Goal: Task Accomplishment & Management: Complete application form

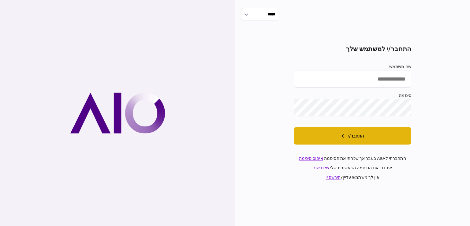
type input "**********"
click at [371, 132] on button "התחבר/י" at bounding box center [352, 135] width 117 height 17
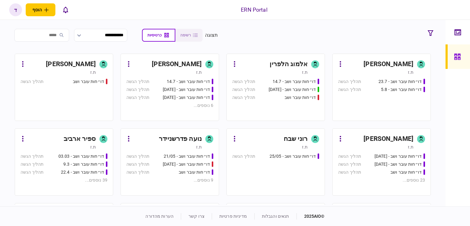
click at [377, 141] on div "[PERSON_NAME] ילדיס" at bounding box center [388, 139] width 50 height 10
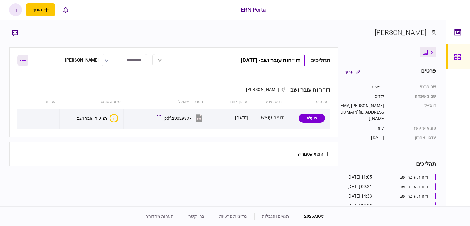
click at [26, 60] on button "button" at bounding box center [22, 60] width 11 height 11
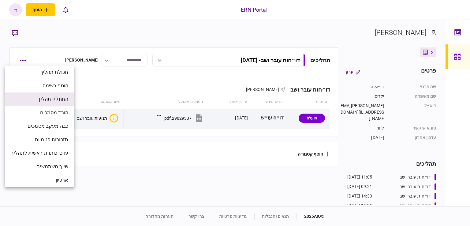
click at [51, 98] on span "התחל/י תהליך" at bounding box center [53, 98] width 31 height 7
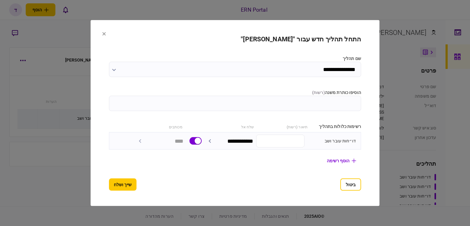
click at [356, 101] on input "הוסיפו כותרת משנה ( רשות )" at bounding box center [235, 103] width 252 height 15
type input "********"
click at [109, 185] on button "שייך ושלח" at bounding box center [123, 184] width 28 height 12
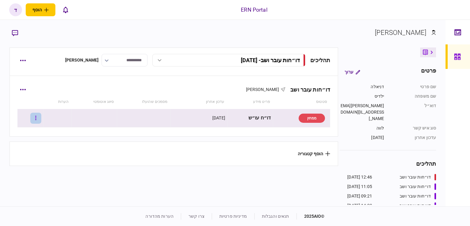
click at [39, 119] on button "button" at bounding box center [35, 118] width 11 height 11
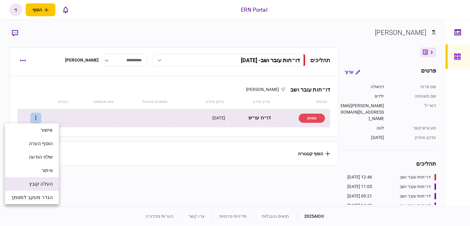
click at [46, 184] on span "העלה קובץ" at bounding box center [41, 183] width 24 height 7
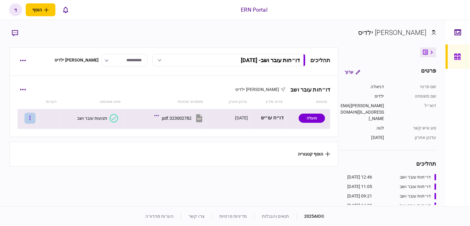
click at [35, 117] on button "button" at bounding box center [29, 118] width 11 height 11
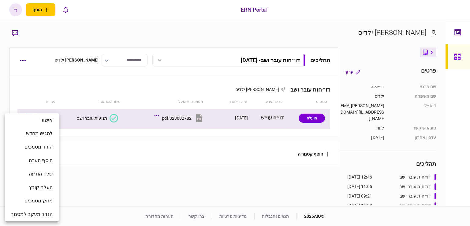
click at [81, 120] on div at bounding box center [235, 113] width 470 height 226
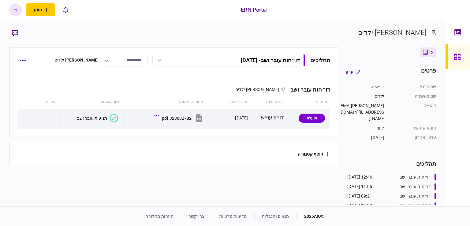
click at [88, 117] on div "אישור להגיש מחדש הורד מסמכים הוסף הערה שלח הודעה העלה קובץ מחק מסמכים הגדר מעקב…" at bounding box center [235, 113] width 470 height 226
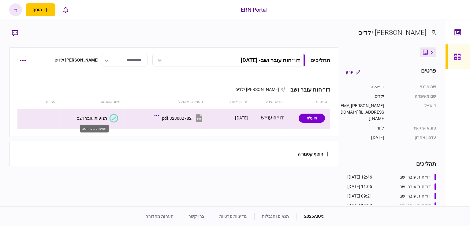
click at [88, 117] on div "תנועות עובר ושב" at bounding box center [92, 118] width 30 height 5
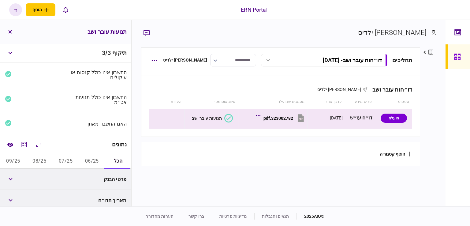
click at [94, 159] on button "06/25" at bounding box center [92, 161] width 26 height 15
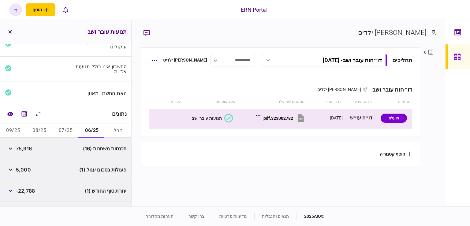
scroll to position [46, 0]
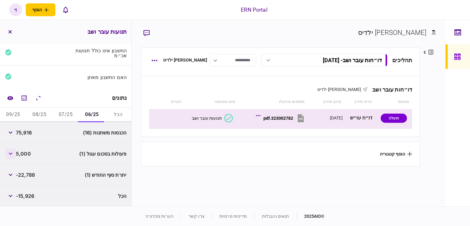
click at [14, 149] on button "button" at bounding box center [10, 153] width 11 height 11
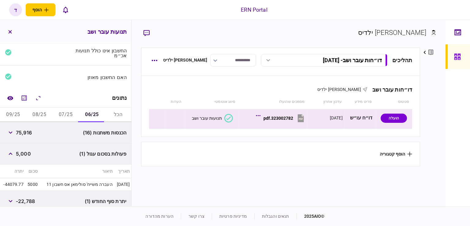
scroll to position [73, 0]
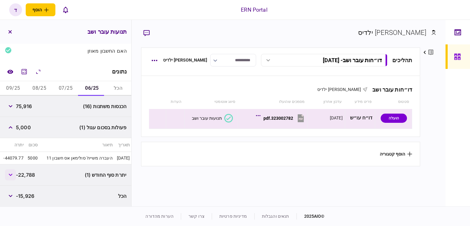
click at [16, 175] on button "button" at bounding box center [10, 174] width 11 height 11
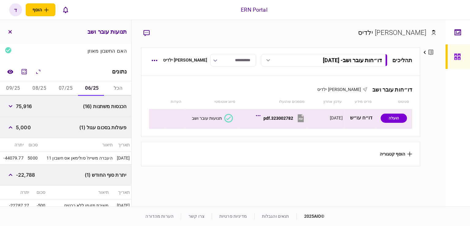
drag, startPoint x: 17, startPoint y: 173, endPoint x: 24, endPoint y: 173, distance: 7.3
click at [24, 173] on div "-22,788" at bounding box center [20, 174] width 30 height 11
drag, startPoint x: 20, startPoint y: 173, endPoint x: 37, endPoint y: 173, distance: 17.4
click at [37, 173] on div "יתרת סוף החודש (1) -22,788" at bounding box center [65, 174] width 131 height 21
copy span "22,788"
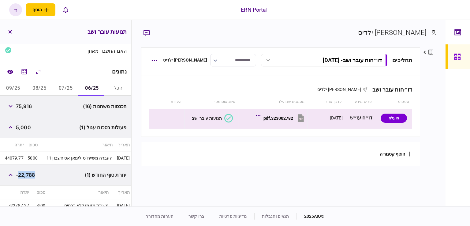
click at [61, 88] on button "07/25" at bounding box center [66, 88] width 26 height 15
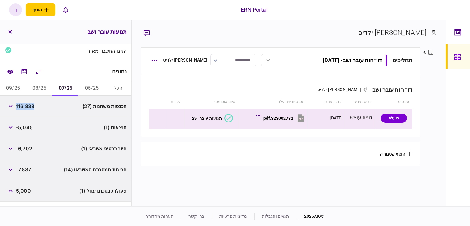
drag, startPoint x: 17, startPoint y: 104, endPoint x: 35, endPoint y: 107, distance: 18.5
click at [35, 107] on div "הכנסות משתנות (27) 116,838" at bounding box center [65, 106] width 131 height 21
copy span "116,838"
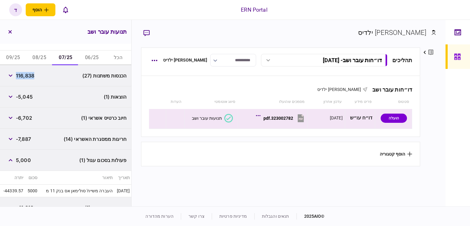
scroll to position [162, 0]
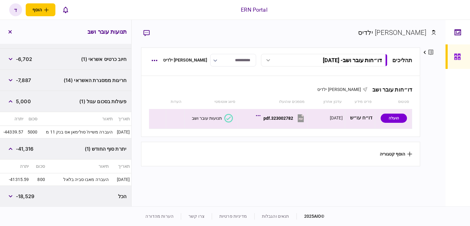
click at [32, 132] on td "5000" at bounding box center [32, 132] width 14 height 13
drag, startPoint x: 19, startPoint y: 146, endPoint x: 34, endPoint y: 146, distance: 15.3
click at [33, 146] on span "-41,316" at bounding box center [24, 148] width 17 height 7
copy span "41,316"
click at [38, 43] on div "הוצאות (1) -5,045" at bounding box center [65, 38] width 131 height 21
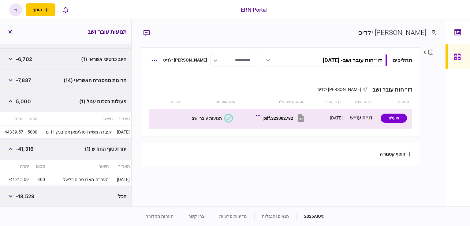
scroll to position [0, 0]
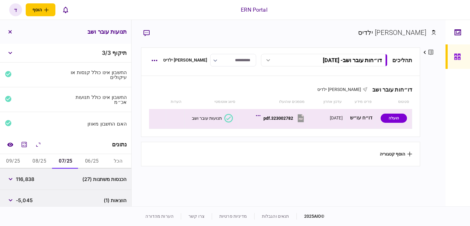
click at [36, 163] on button "08/25" at bounding box center [39, 161] width 26 height 15
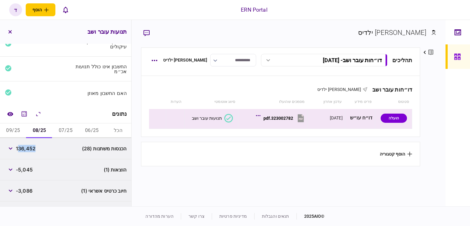
drag, startPoint x: 20, startPoint y: 149, endPoint x: 35, endPoint y: 149, distance: 15.0
click at [35, 149] on span "136,452" at bounding box center [26, 148] width 20 height 7
click at [21, 149] on span "136,452" at bounding box center [26, 148] width 20 height 7
drag, startPoint x: 17, startPoint y: 147, endPoint x: 35, endPoint y: 148, distance: 17.7
click at [35, 148] on span "136,452" at bounding box center [26, 148] width 20 height 7
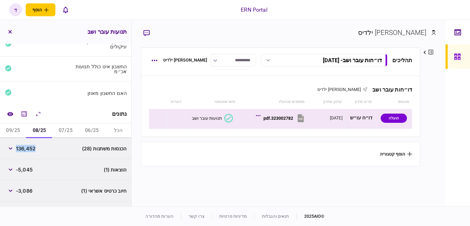
copy span "136,452"
click at [40, 160] on div "הוצאות (1) -5,045" at bounding box center [65, 169] width 131 height 21
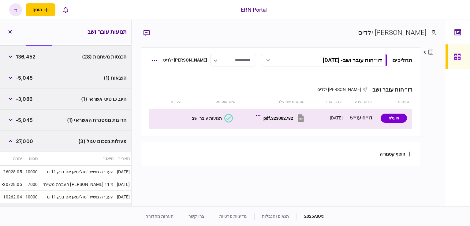
scroll to position [187, 0]
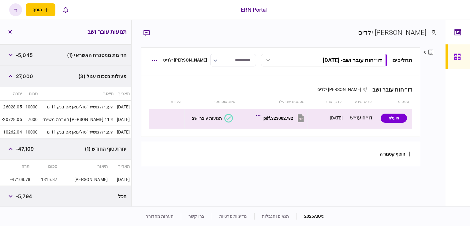
drag, startPoint x: 17, startPoint y: 148, endPoint x: 27, endPoint y: 148, distance: 9.8
click at [27, 148] on div "-47,109" at bounding box center [19, 148] width 29 height 11
drag, startPoint x: 18, startPoint y: 148, endPoint x: 35, endPoint y: 147, distance: 16.8
click at [35, 147] on div "יתרת סוף החודש (1) -47,109" at bounding box center [65, 148] width 131 height 21
copy span "-47,109"
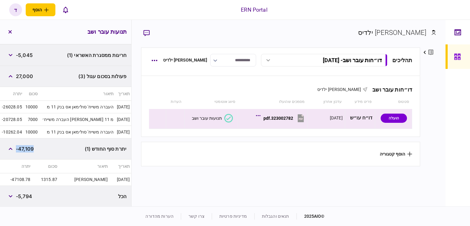
drag, startPoint x: 27, startPoint y: 52, endPoint x: 27, endPoint y: 46, distance: 6.1
click at [27, 52] on span "-5,045" at bounding box center [24, 54] width 17 height 7
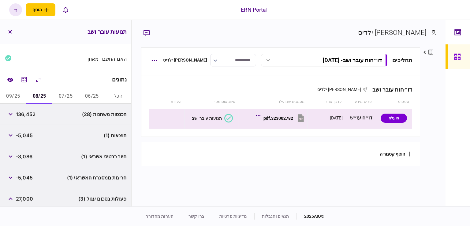
click at [14, 97] on button "09/25" at bounding box center [13, 96] width 26 height 15
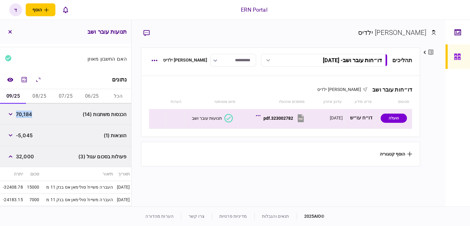
drag, startPoint x: 17, startPoint y: 114, endPoint x: 34, endPoint y: 114, distance: 16.5
click at [34, 114] on div "הכנסות משתנות (14) 70,184" at bounding box center [65, 114] width 131 height 21
copy span "70,184"
click at [39, 131] on div "הוצאות (1) -5,045" at bounding box center [65, 135] width 131 height 21
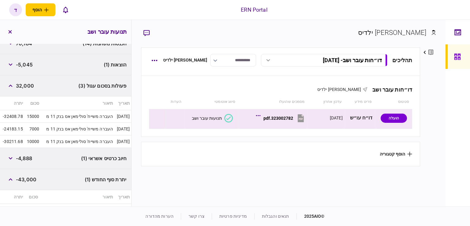
scroll to position [166, 0]
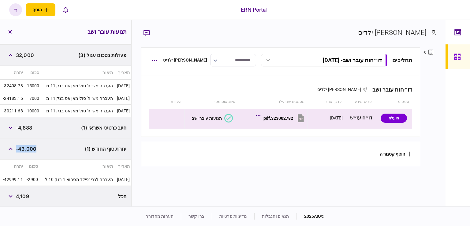
drag, startPoint x: 17, startPoint y: 147, endPoint x: 39, endPoint y: 146, distance: 21.4
click at [39, 146] on div "יתרת סוף החודש (1) -43,000" at bounding box center [65, 148] width 131 height 21
